Goal: Information Seeking & Learning: Check status

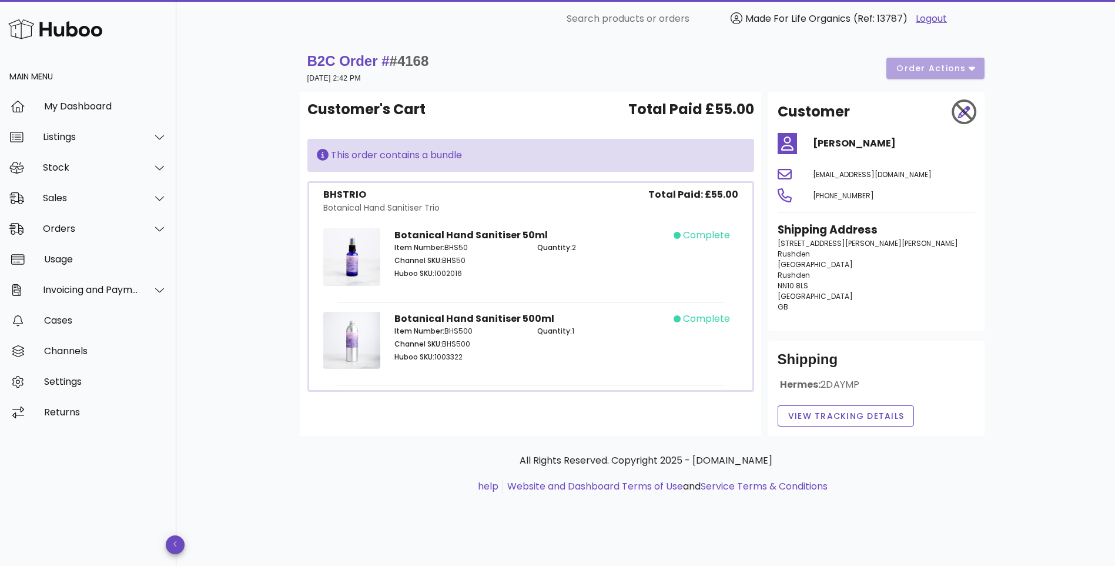
click at [232, 49] on div "B2C Order # #4168 05 October 2025 at 2:42 PM order actions Customer's Cart Tota…" at bounding box center [645, 302] width 939 height 528
click at [47, 194] on div "Sales" at bounding box center [91, 197] width 96 height 11
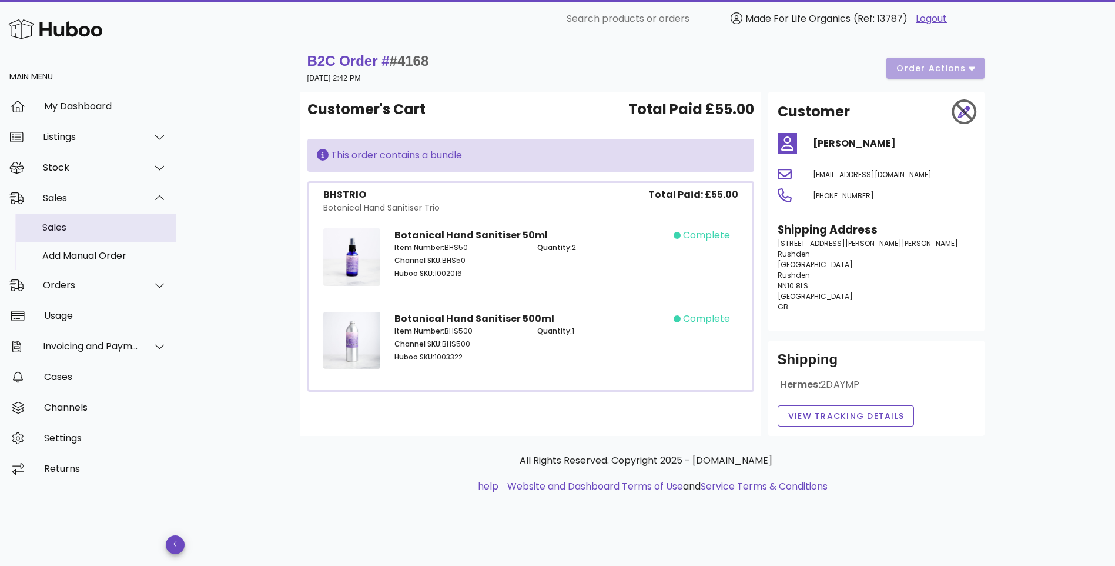
click at [63, 225] on div "Sales" at bounding box center [104, 227] width 125 height 11
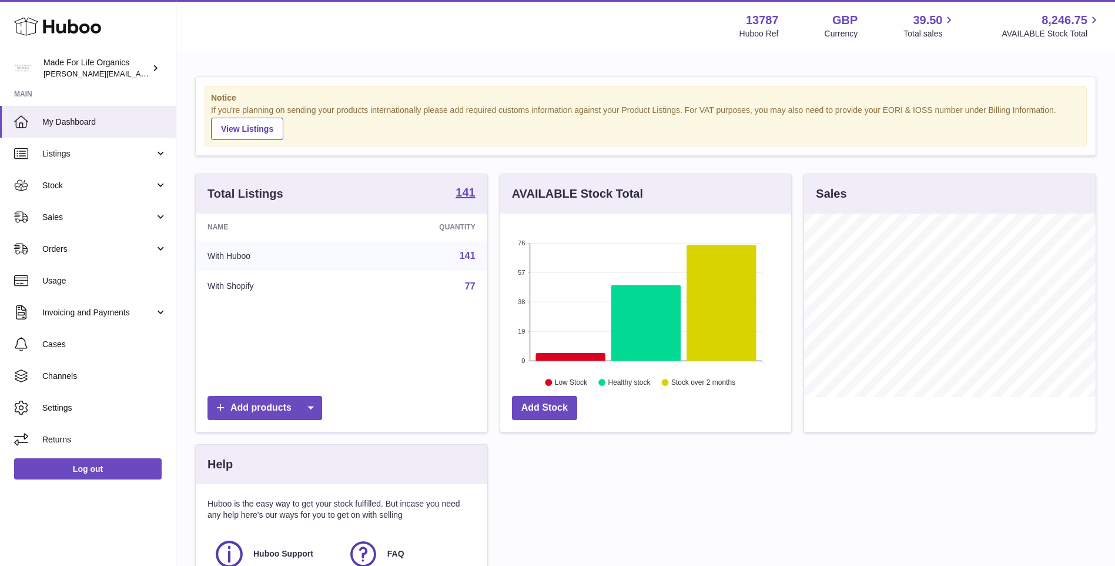
scroll to position [183, 291]
click at [44, 188] on span "Stock" at bounding box center [98, 185] width 112 height 11
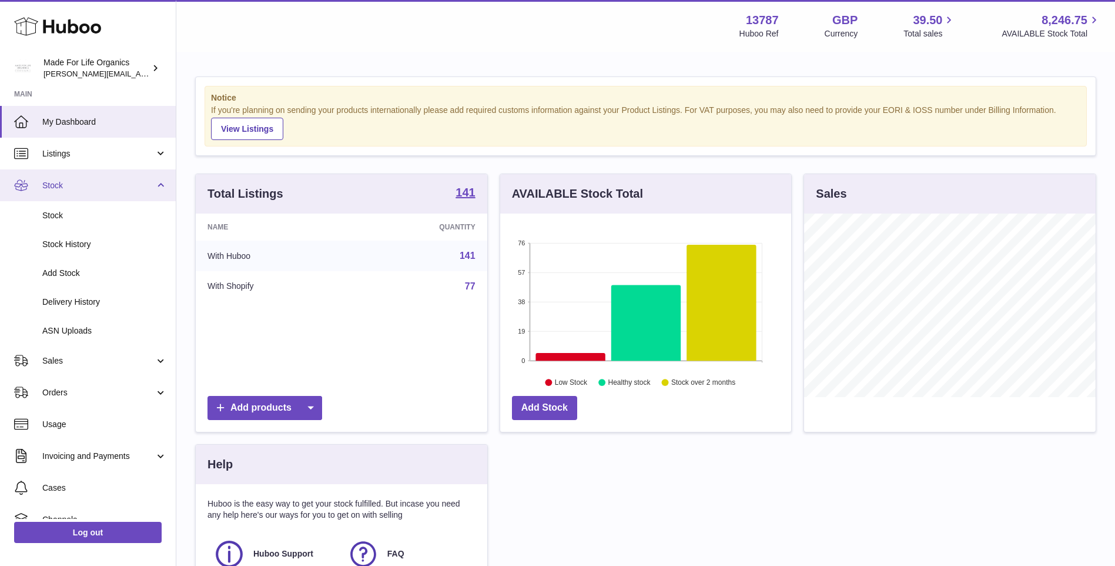
click at [58, 186] on span "Stock" at bounding box center [98, 185] width 112 height 11
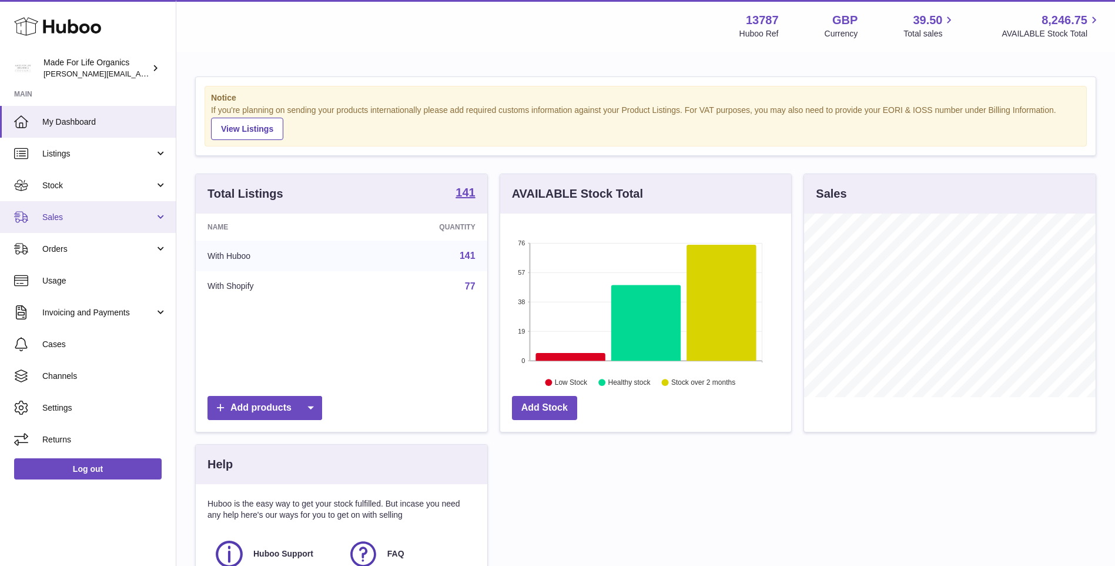
click at [53, 217] on span "Sales" at bounding box center [98, 217] width 112 height 11
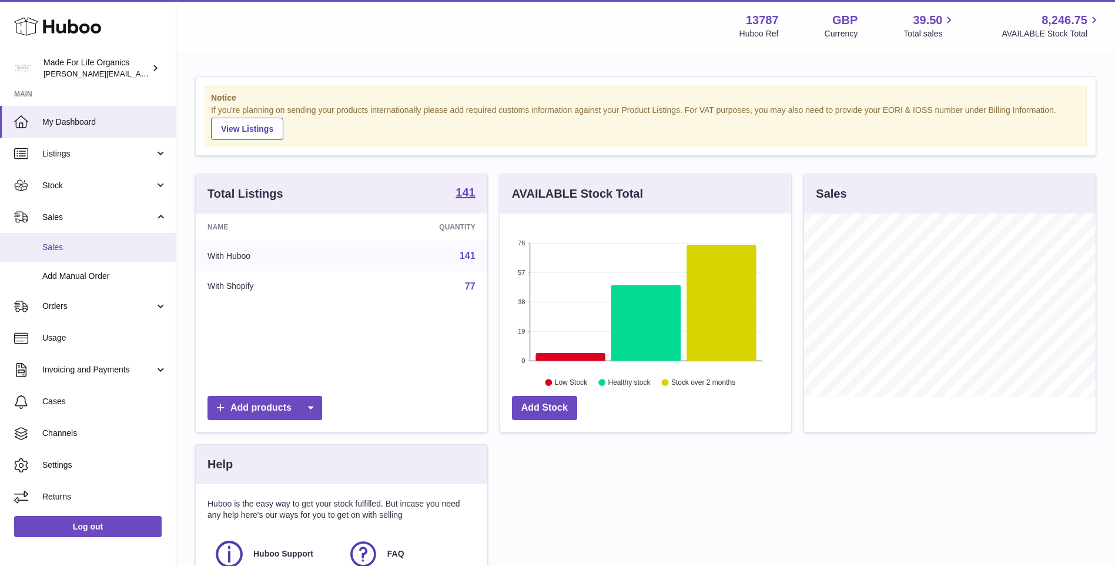
click at [57, 249] on span "Sales" at bounding box center [104, 247] width 125 height 11
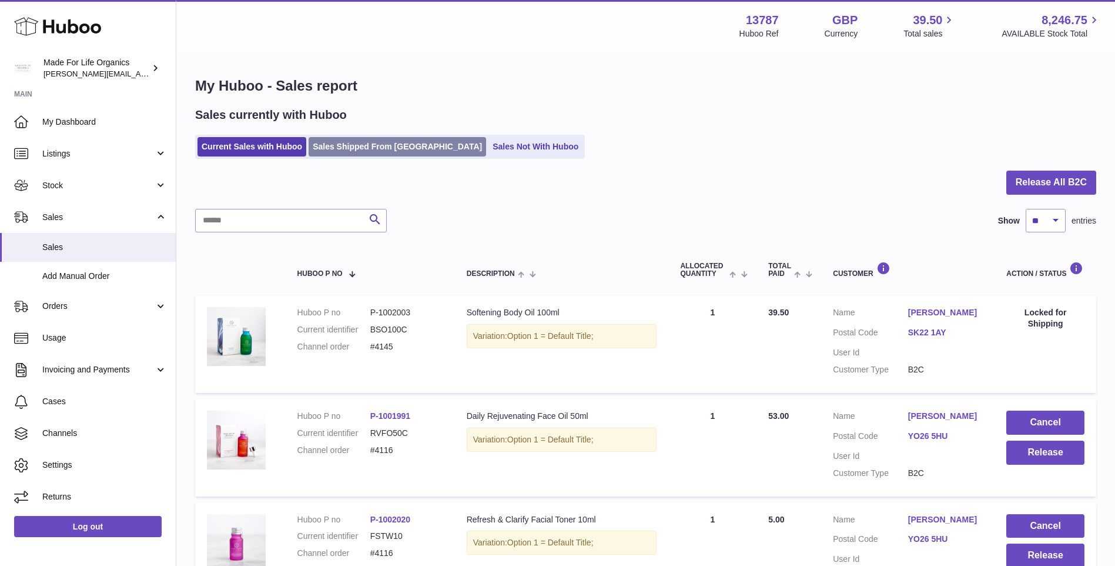
click at [330, 148] on link "Sales Shipped From Huboo" at bounding box center [398, 146] width 178 height 19
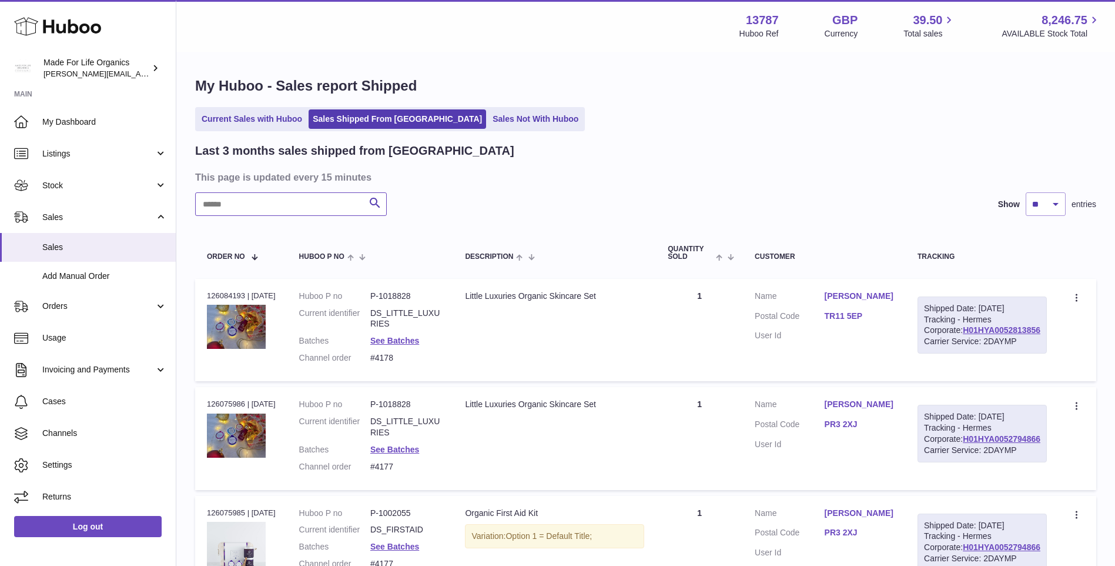
click at [305, 205] on input "text" at bounding box center [291, 204] width 192 height 24
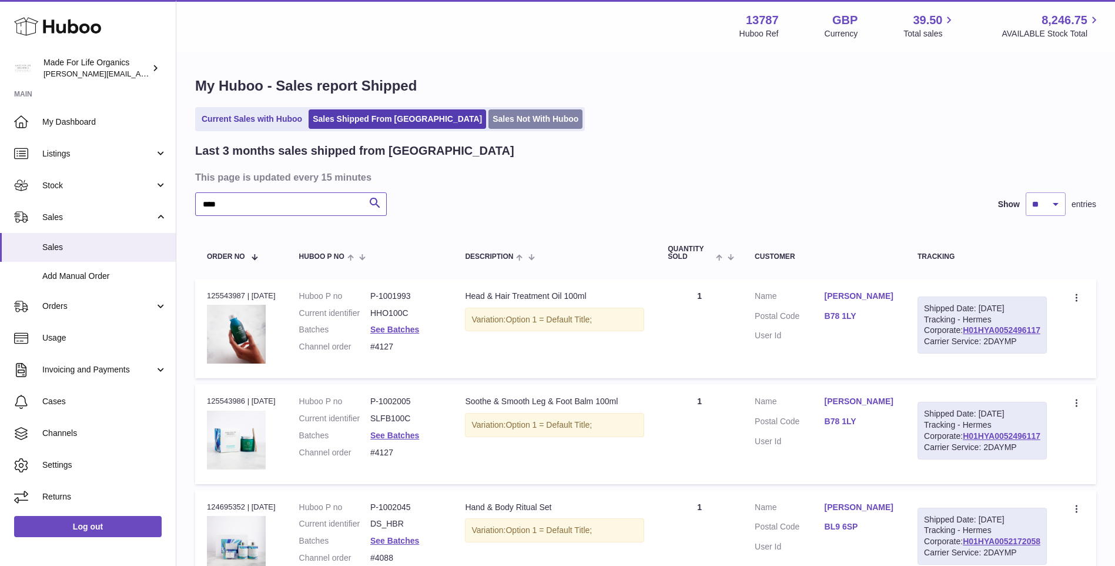
type input "***"
click at [489, 118] on link "Sales Not With Huboo" at bounding box center [536, 118] width 94 height 19
